Goal: Information Seeking & Learning: Learn about a topic

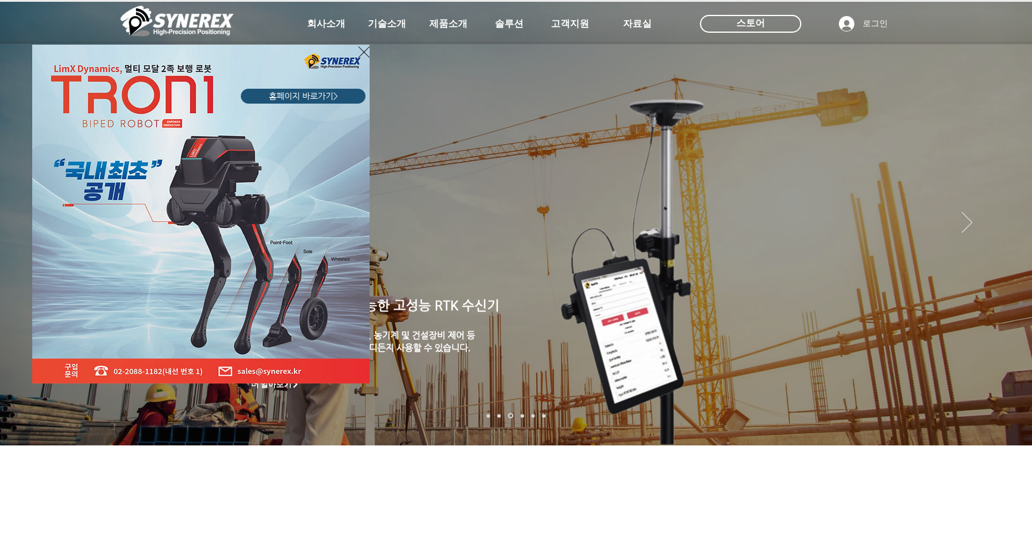
click at [359, 48] on icon "사이트로 돌아가기" at bounding box center [363, 51] width 11 height 11
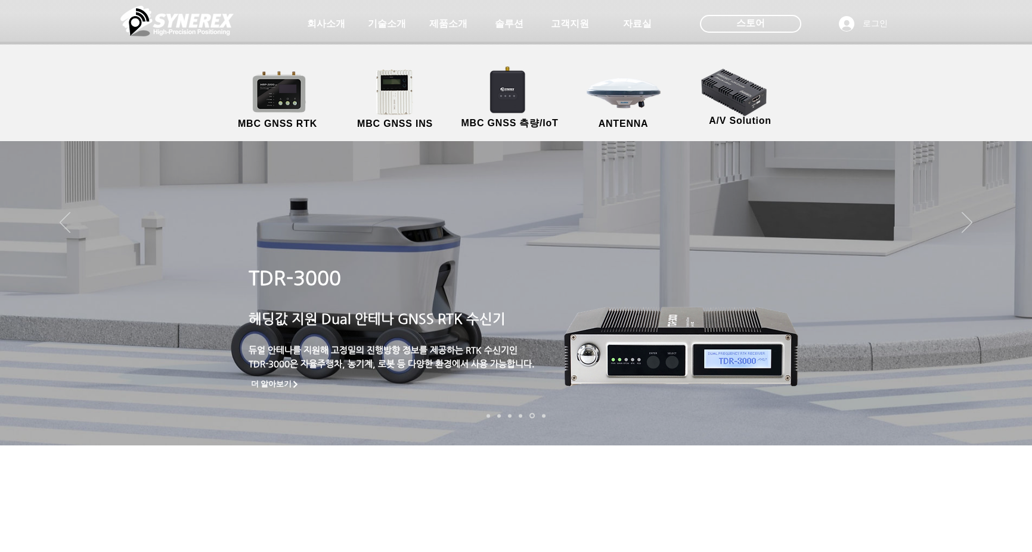
click at [445, 20] on span "제품소개" at bounding box center [448, 24] width 38 height 13
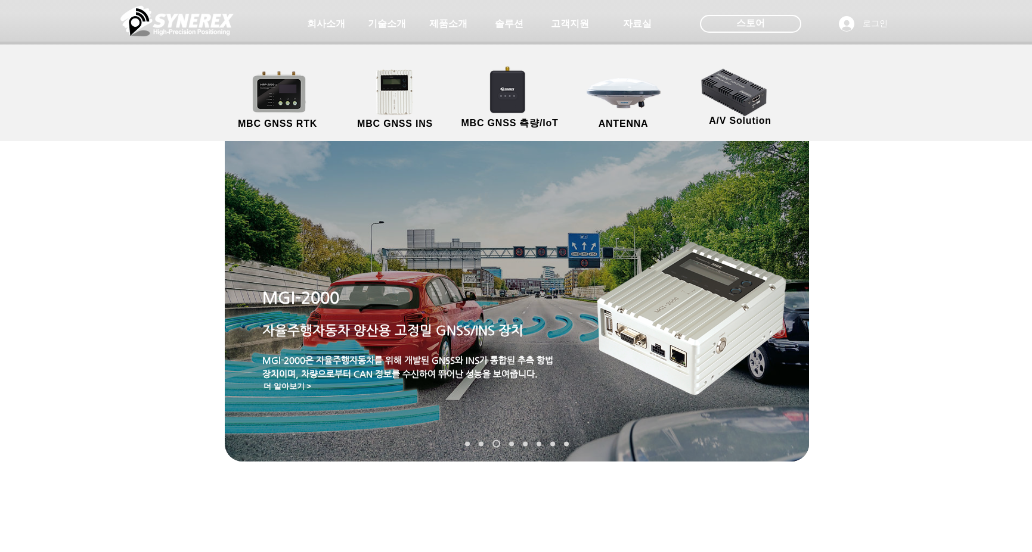
click at [276, 89] on link "MBC GNSS RTK" at bounding box center [277, 100] width 107 height 63
